Goal: Obtain resource: Obtain resource

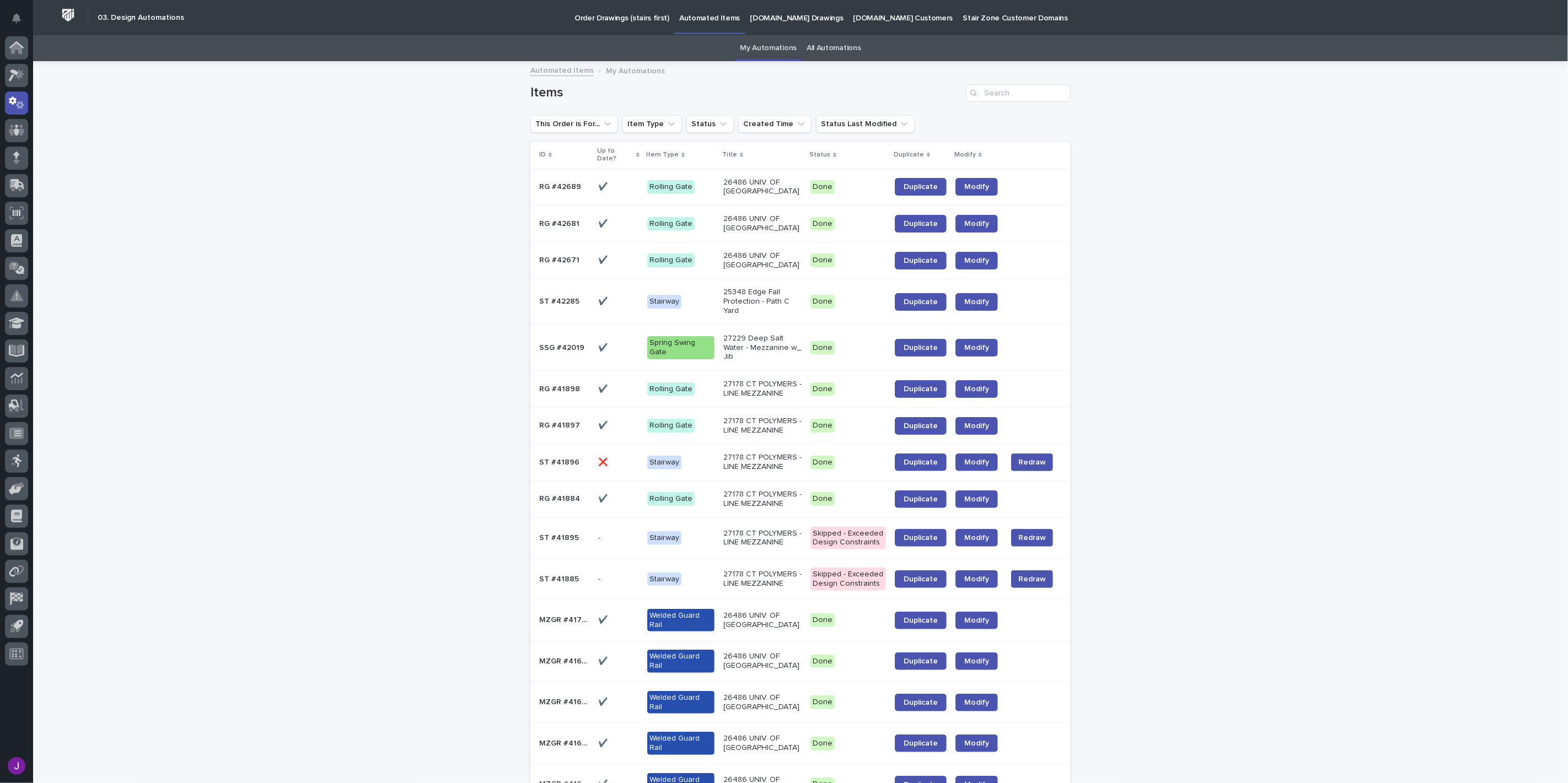
click at [569, 17] on div "Order Drawings (stairs first)" at bounding box center [621, 11] width 105 height 23
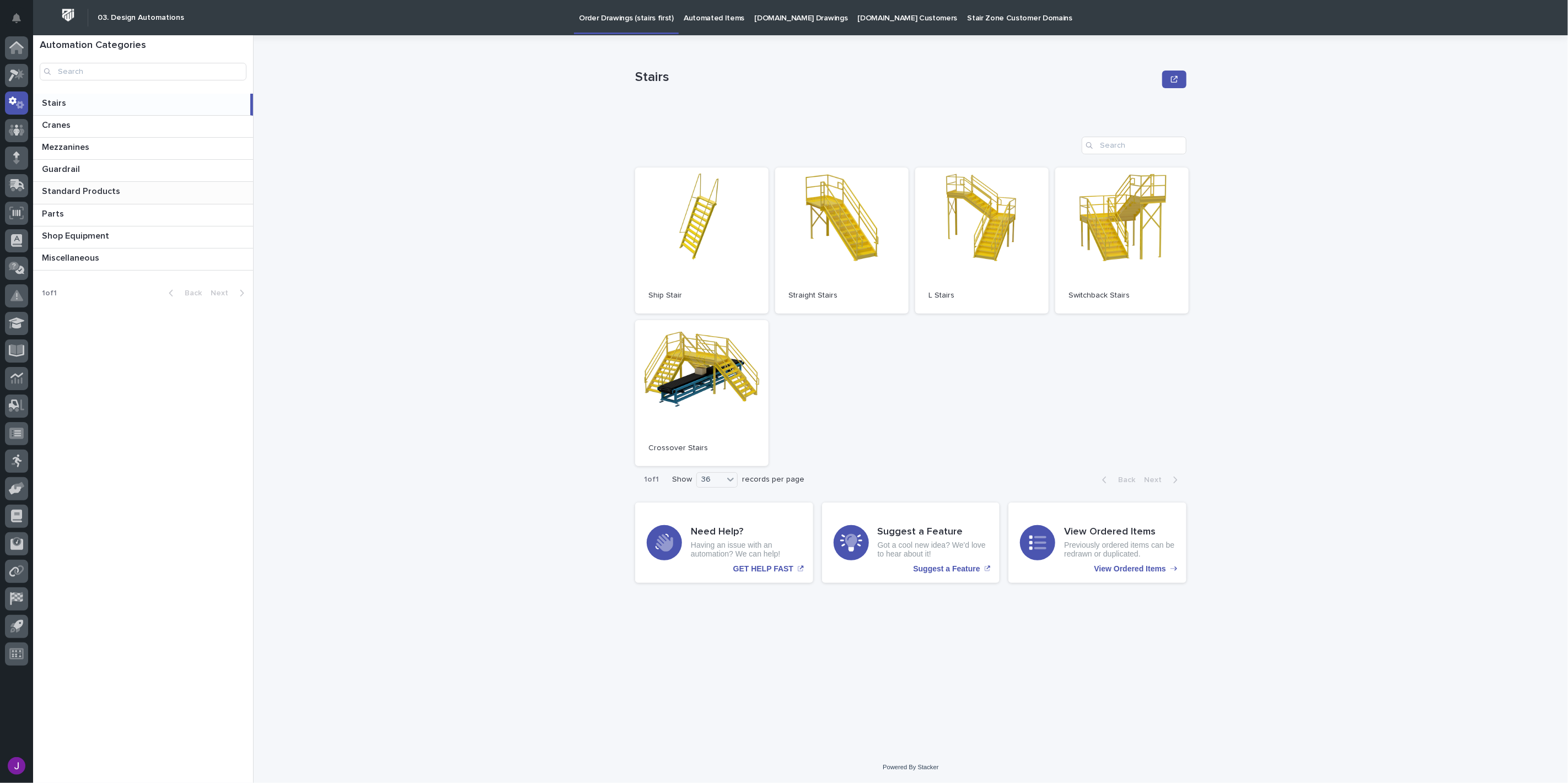
click at [126, 191] on p at bounding box center [145, 192] width 207 height 11
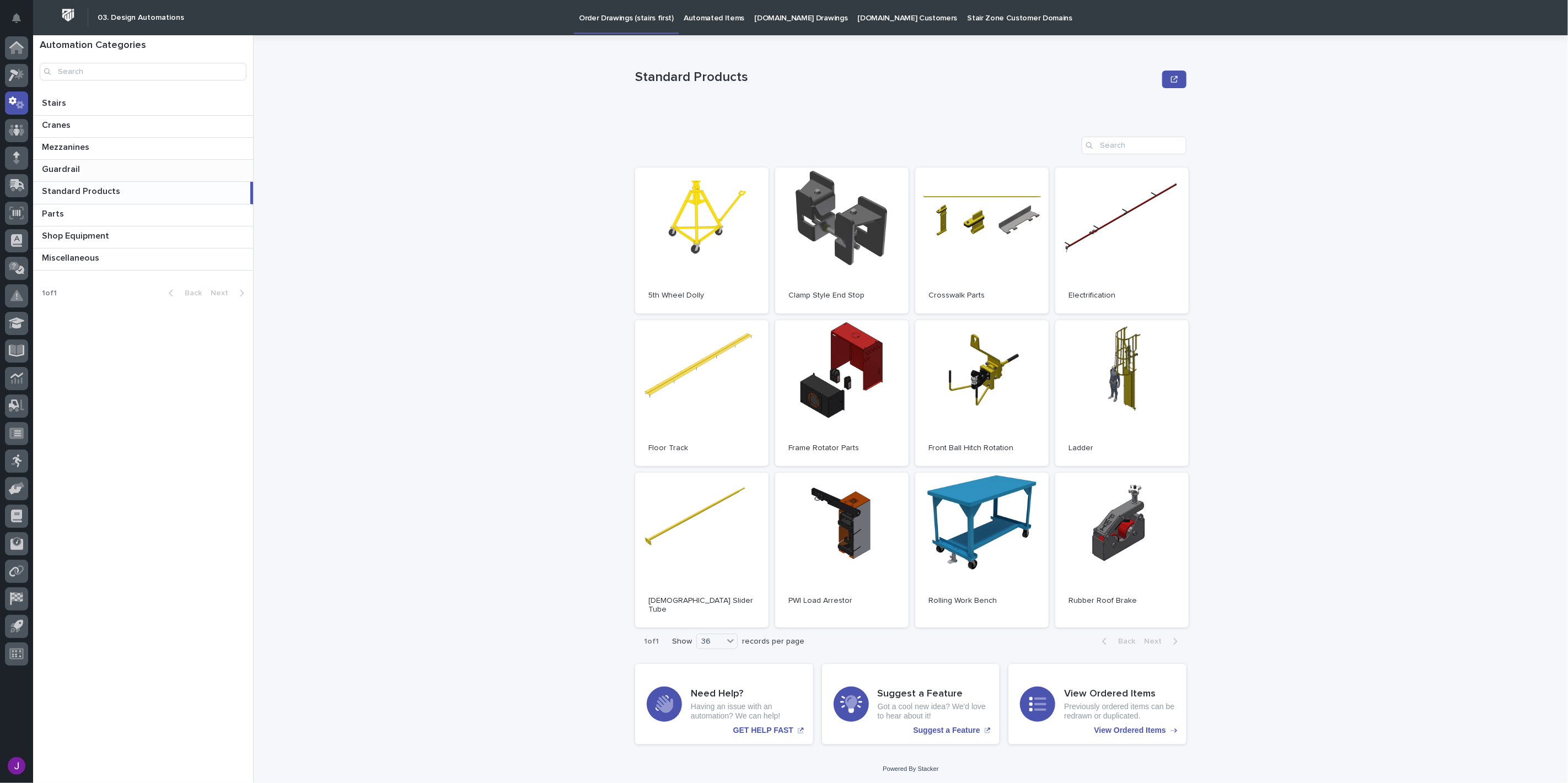
click at [133, 169] on p at bounding box center [145, 169] width 207 height 11
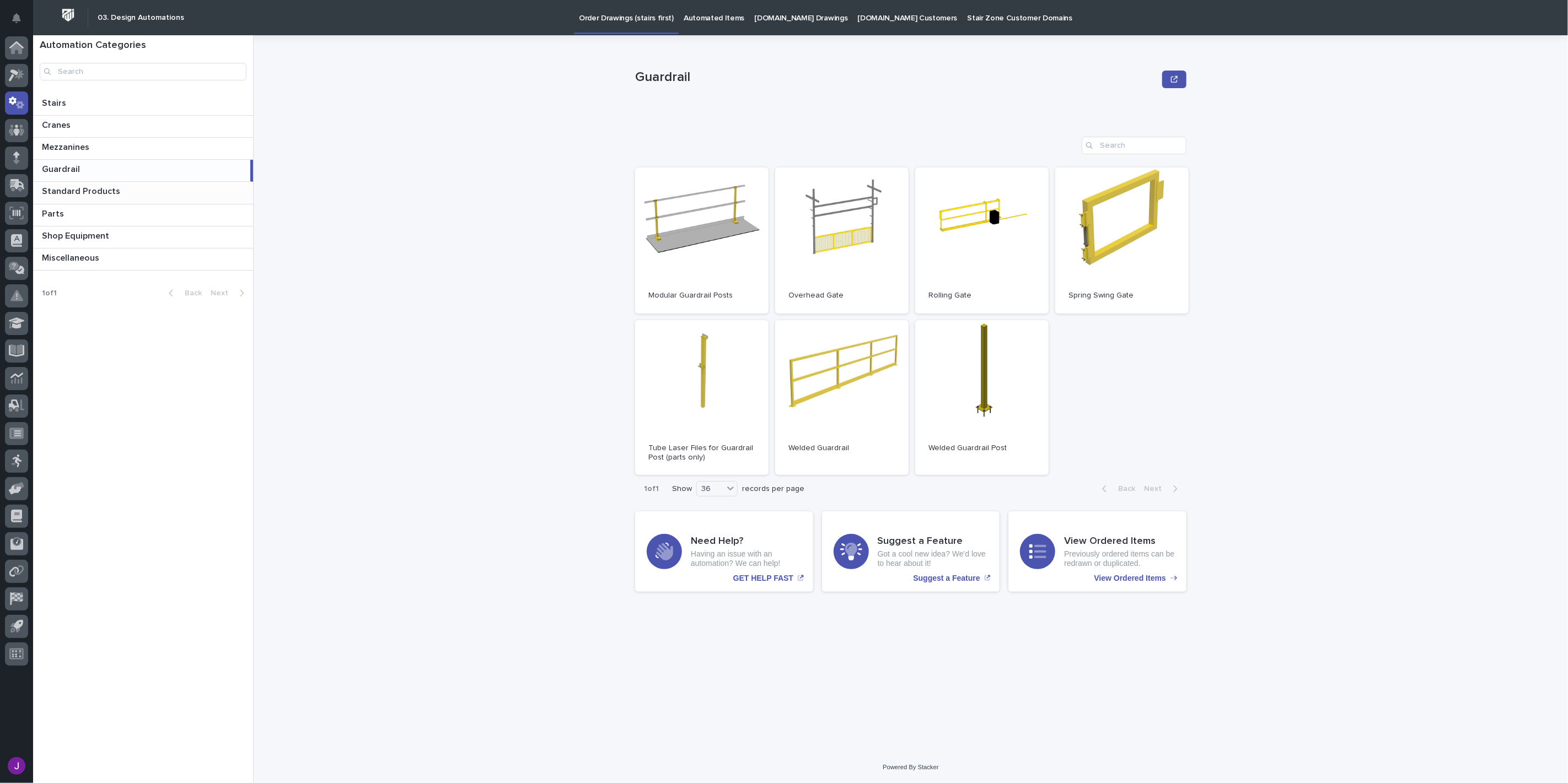
click at [131, 191] on p at bounding box center [145, 192] width 207 height 11
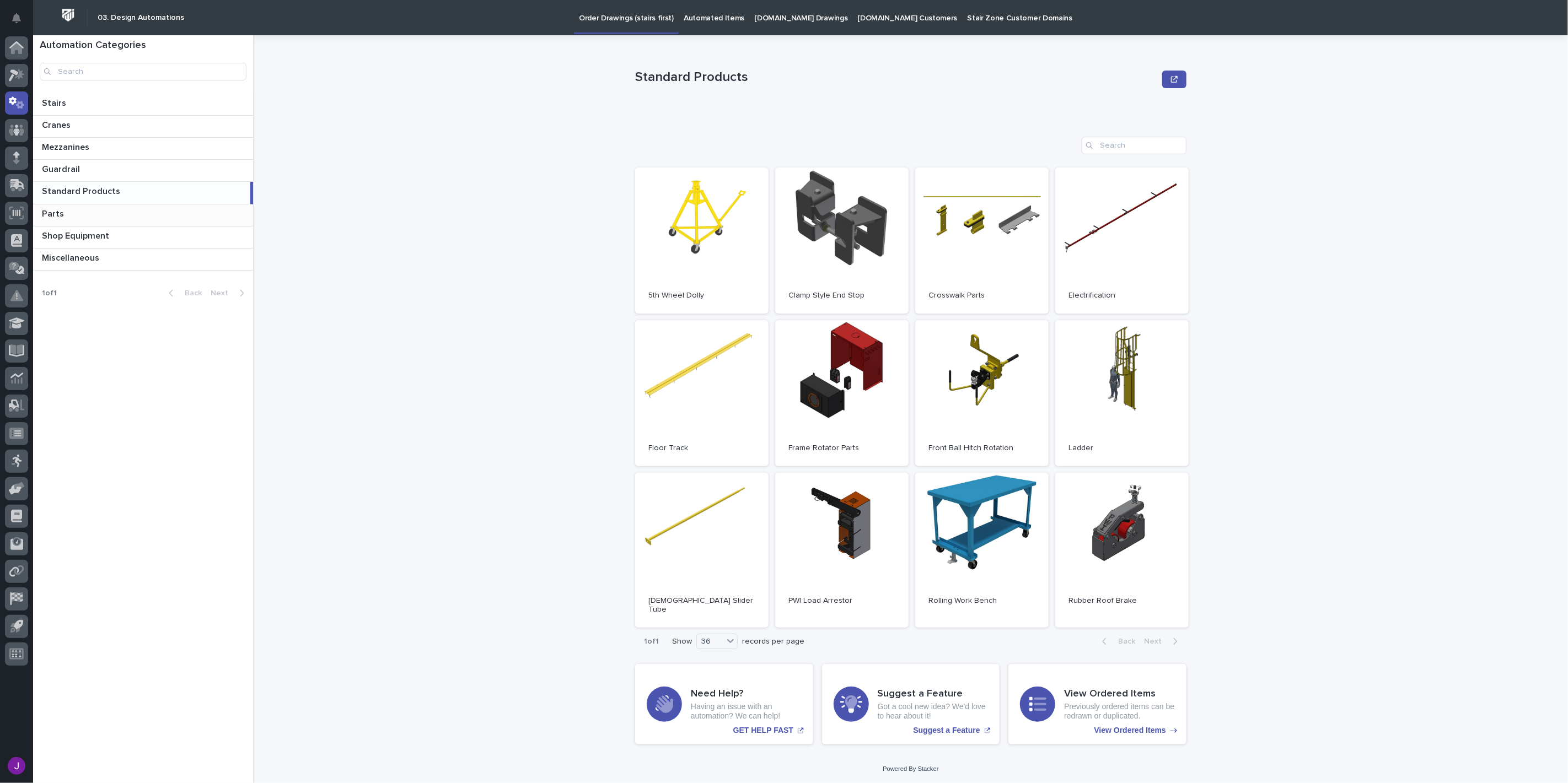
click at [129, 210] on p at bounding box center [145, 214] width 207 height 11
